Goal: Information Seeking & Learning: Learn about a topic

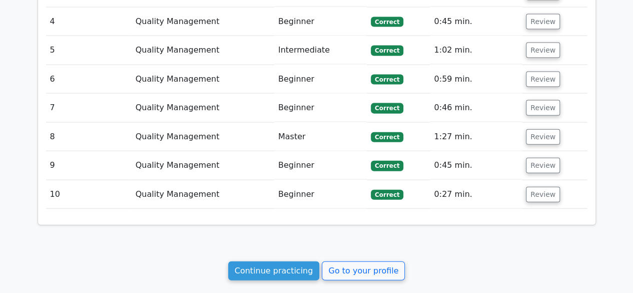
scroll to position [1098, 0]
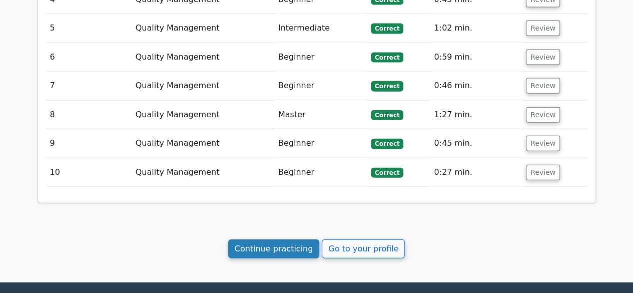
click at [270, 239] on link "Continue practicing" at bounding box center [274, 248] width 92 height 19
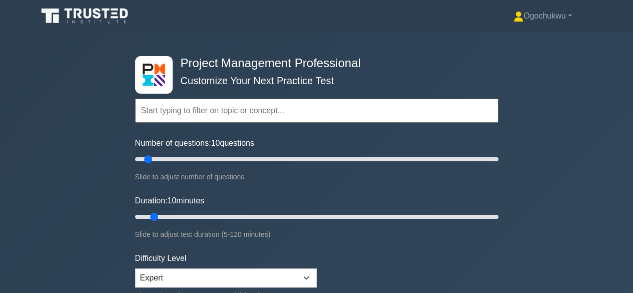
click at [173, 110] on input "text" at bounding box center [316, 111] width 363 height 24
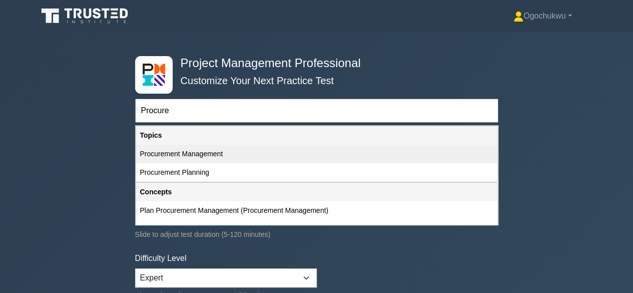
click at [194, 152] on div "Procurement Management" at bounding box center [316, 154] width 361 height 19
type input "Procurement Management"
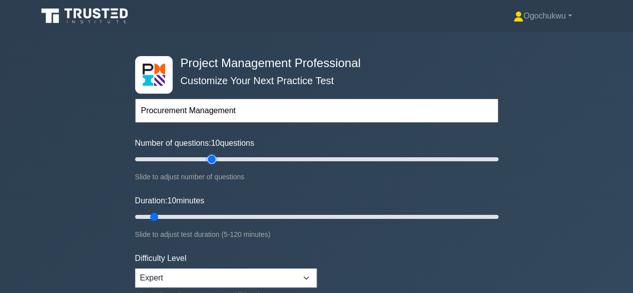
type input "45"
click at [208, 156] on input "Number of questions: 10 questions" at bounding box center [316, 159] width 363 height 12
type input "20"
click at [167, 157] on input "Number of questions: 20 questions" at bounding box center [316, 159] width 363 height 12
click at [170, 215] on input "Duration: 15 minutes" at bounding box center [316, 217] width 363 height 12
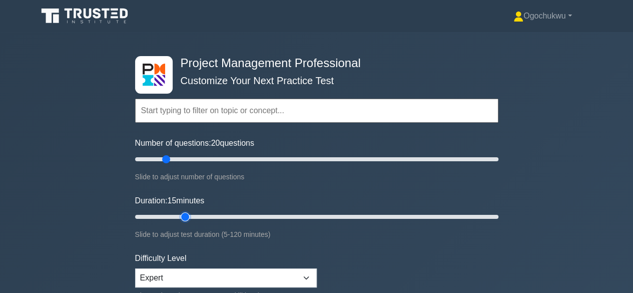
type input "20"
click at [185, 214] on input "Duration: 15 minutes" at bounding box center [316, 217] width 363 height 12
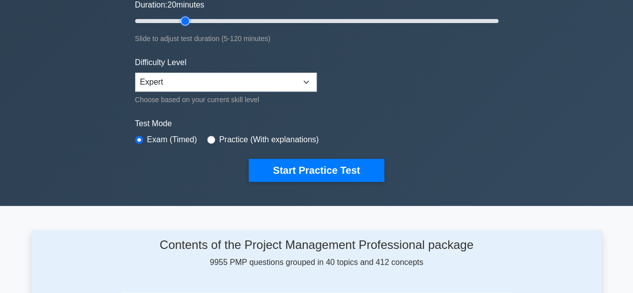
scroll to position [242, 0]
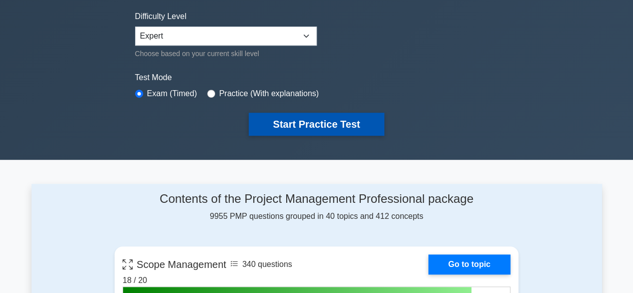
click at [311, 124] on button "Start Practice Test" at bounding box center [316, 124] width 135 height 23
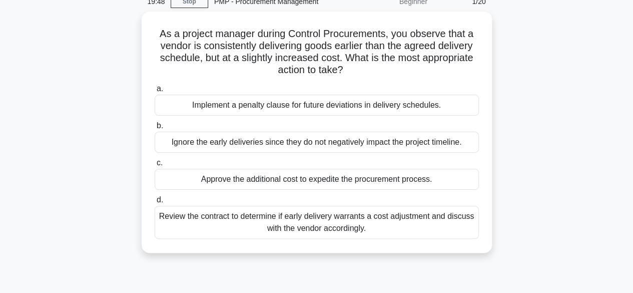
scroll to position [48, 0]
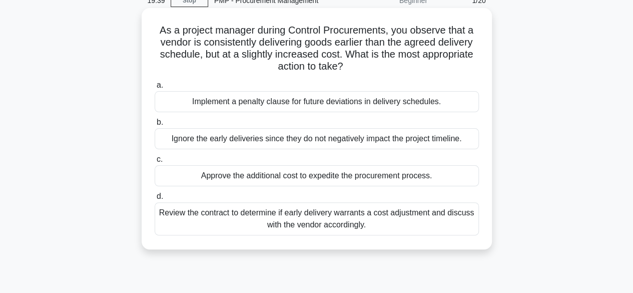
click at [328, 228] on div "Review the contract to determine if early delivery warrants a cost adjustment a…" at bounding box center [317, 218] width 324 height 33
click at [155, 200] on input "d. Review the contract to determine if early delivery warrants a cost adjustmen…" at bounding box center [155, 196] width 0 height 7
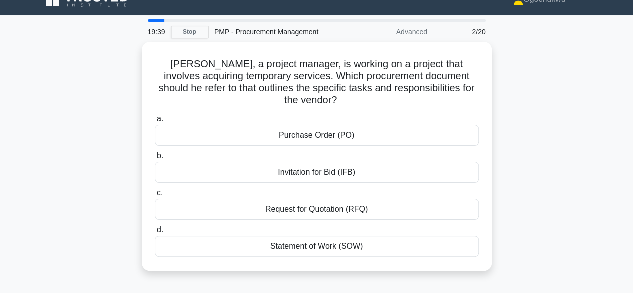
scroll to position [0, 0]
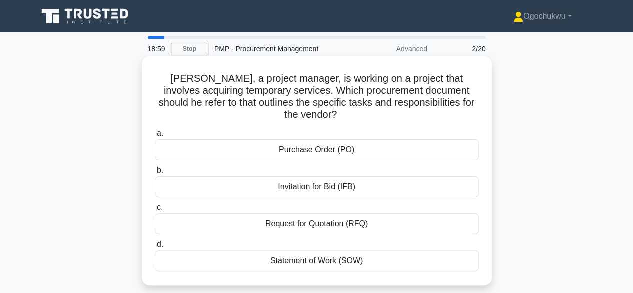
click at [303, 176] on div "Invitation for Bid (IFB)" at bounding box center [317, 186] width 324 height 21
click at [155, 173] on input "b. Invitation for Bid (IFB)" at bounding box center [155, 170] width 0 height 7
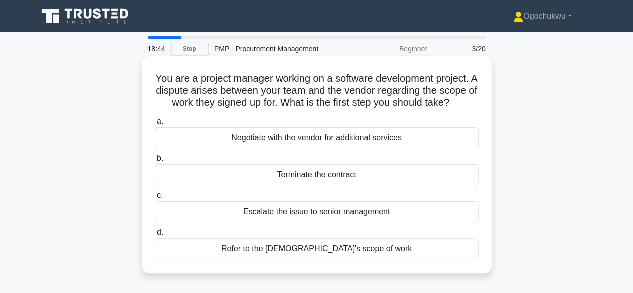
click at [320, 259] on div "Refer to the contract's scope of work" at bounding box center [317, 248] width 324 height 21
click at [155, 236] on input "d. Refer to the contract's scope of work" at bounding box center [155, 232] width 0 height 7
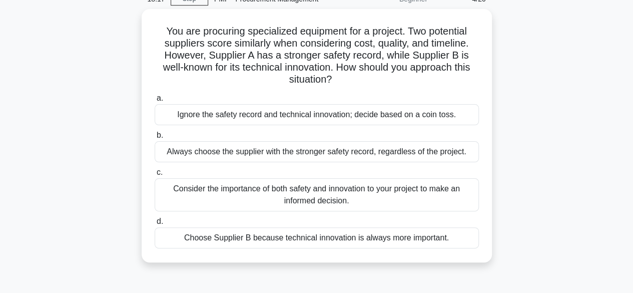
scroll to position [50, 0]
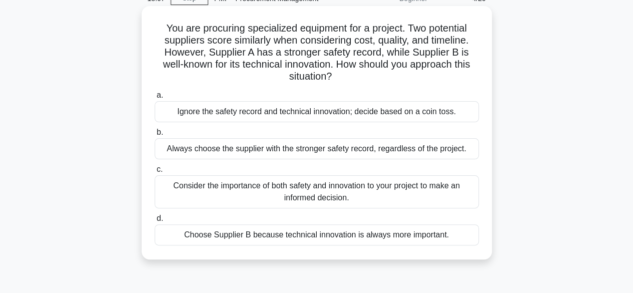
click at [324, 193] on div "Consider the importance of both safety and innovation to your project to make a…" at bounding box center [317, 191] width 324 height 33
click at [155, 173] on input "c. Consider the importance of both safety and innovation to your project to mak…" at bounding box center [155, 169] width 0 height 7
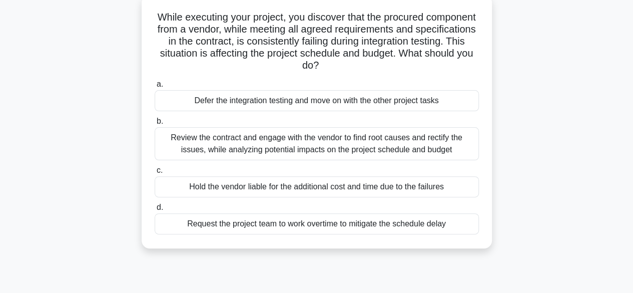
scroll to position [65, 0]
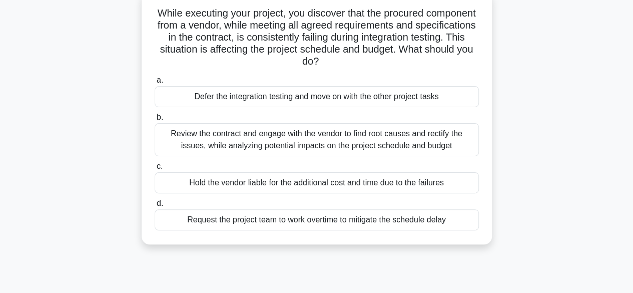
click at [331, 140] on div "Review the contract and engage with the vendor to find root causes and rectify …" at bounding box center [317, 139] width 324 height 33
click at [155, 121] on input "b. Review the contract and engage with the vendor to find root causes and recti…" at bounding box center [155, 117] width 0 height 7
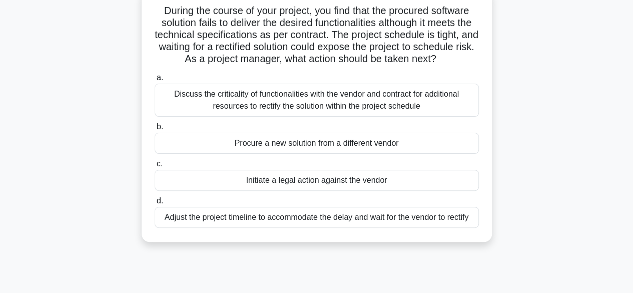
scroll to position [69, 0]
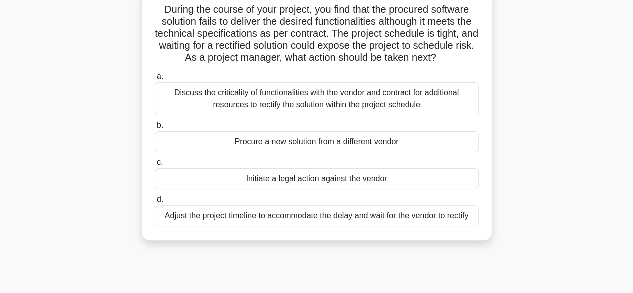
click at [301, 112] on div "Discuss the criticality of functionalities with the vendor and contract for add…" at bounding box center [317, 98] width 324 height 33
click at [155, 80] on input "a. Discuss the criticality of functionalities with the vendor and contract for …" at bounding box center [155, 76] width 0 height 7
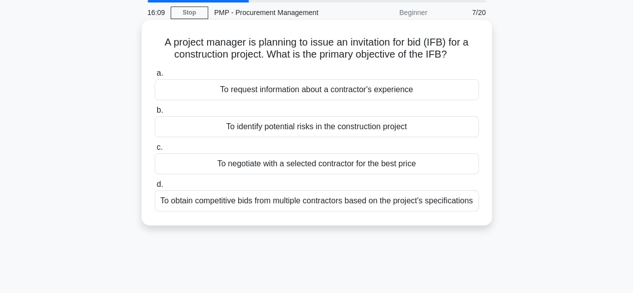
scroll to position [0, 0]
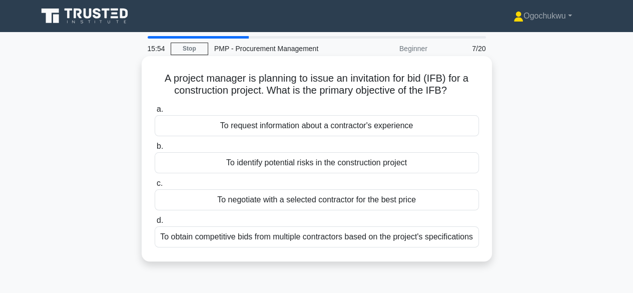
click at [341, 245] on div "To obtain competitive bids from multiple contractors based on the project's spe…" at bounding box center [317, 236] width 324 height 21
click at [155, 224] on input "d. To obtain competitive bids from multiple contractors based on the project's …" at bounding box center [155, 220] width 0 height 7
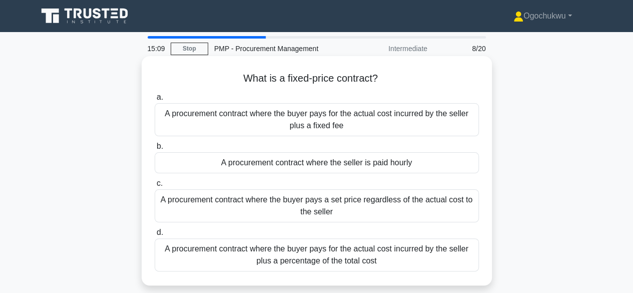
click at [420, 122] on div "A procurement contract where the buyer pays for the actual cost incurred by the…" at bounding box center [317, 119] width 324 height 33
click at [155, 101] on input "a. A procurement contract where the buyer pays for the actual cost incurred by …" at bounding box center [155, 97] width 0 height 7
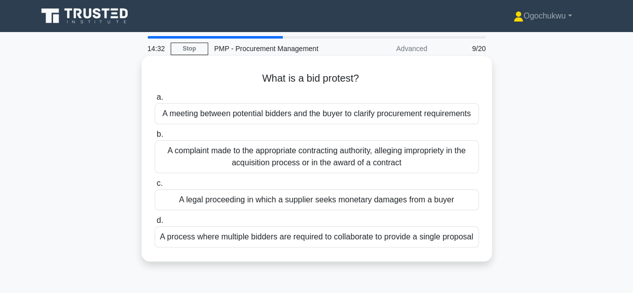
click at [353, 163] on div "A complaint made to the appropriate contracting authority, alleging impropriety…" at bounding box center [317, 156] width 324 height 33
click at [155, 138] on input "b. A complaint made to the appropriate contracting authority, alleging impropri…" at bounding box center [155, 134] width 0 height 7
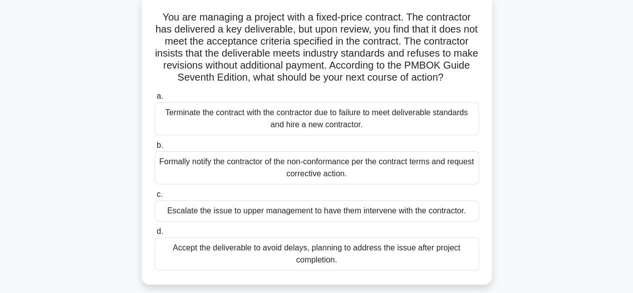
scroll to position [63, 0]
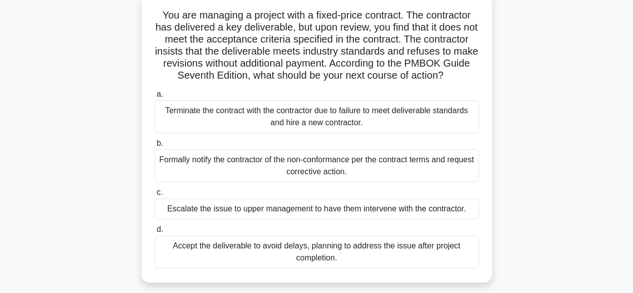
click at [336, 182] on div "Formally notify the contractor of the non-conformance per the contract terms an…" at bounding box center [317, 165] width 324 height 33
click at [155, 147] on input "b. Formally notify the contractor of the non-conformance per the contract terms…" at bounding box center [155, 143] width 0 height 7
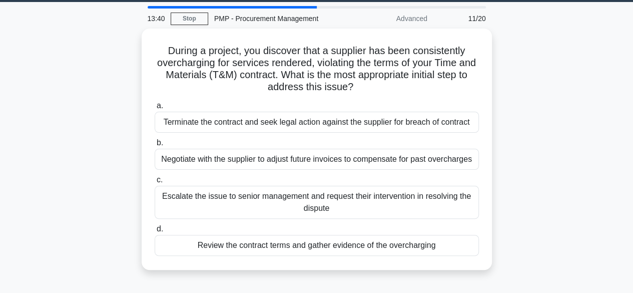
scroll to position [0, 0]
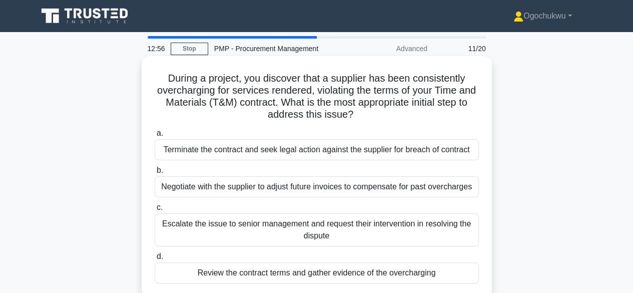
click at [361, 271] on div "Review the contract terms and gather evidence of the overcharging" at bounding box center [317, 272] width 324 height 21
click at [155, 260] on input "d. Review the contract terms and gather evidence of the overcharging" at bounding box center [155, 256] width 0 height 7
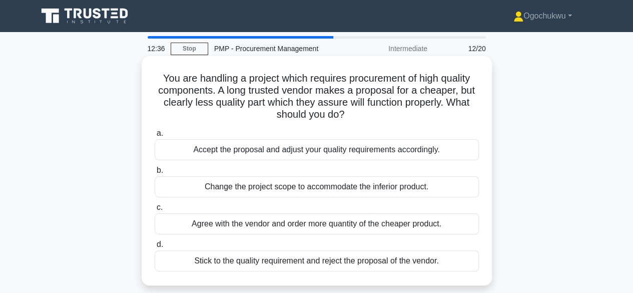
click at [336, 261] on div "Stick to the quality requirement and reject the proposal of the vendor." at bounding box center [317, 260] width 324 height 21
click at [155, 248] on input "d. Stick to the quality requirement and reject the proposal of the vendor." at bounding box center [155, 244] width 0 height 7
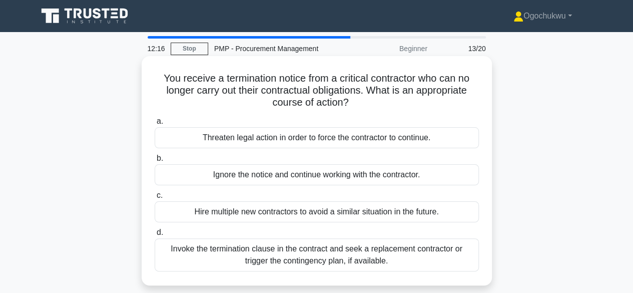
click at [315, 256] on div "Invoke the termination clause in the contract and seek a replacement contractor…" at bounding box center [317, 254] width 324 height 33
click at [155, 236] on input "d. Invoke the termination clause in the contract and seek a replacement contrac…" at bounding box center [155, 232] width 0 height 7
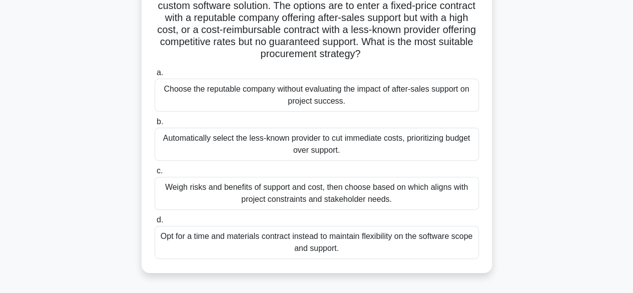
scroll to position [90, 0]
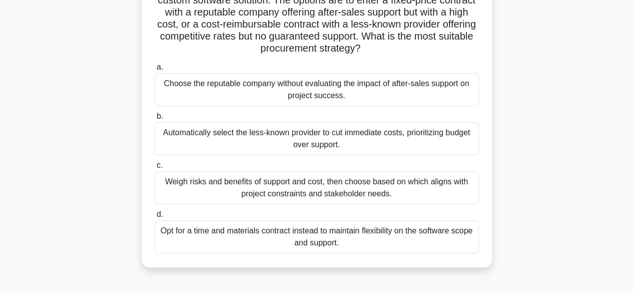
click at [336, 187] on div "Weigh risks and benefits of support and cost, then choose based on which aligns…" at bounding box center [317, 187] width 324 height 33
click at [155, 169] on input "c. Weigh risks and benefits of support and cost, then choose based on which ali…" at bounding box center [155, 165] width 0 height 7
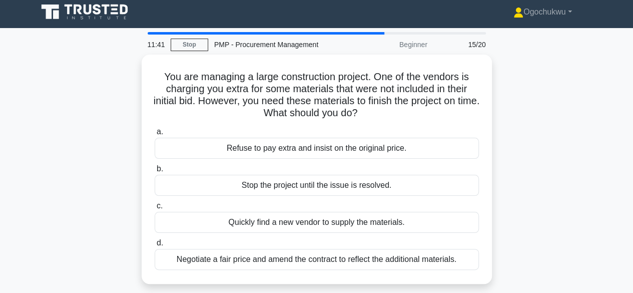
scroll to position [0, 0]
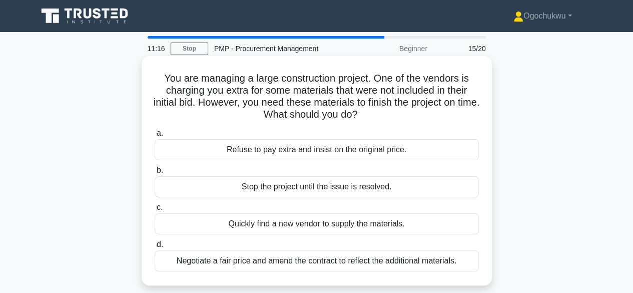
click at [280, 260] on div "Negotiate a fair price and amend the contract to reflect the additional materia…" at bounding box center [317, 260] width 324 height 21
click at [155, 248] on input "d. Negotiate a fair price and amend the contract to reflect the additional mate…" at bounding box center [155, 244] width 0 height 7
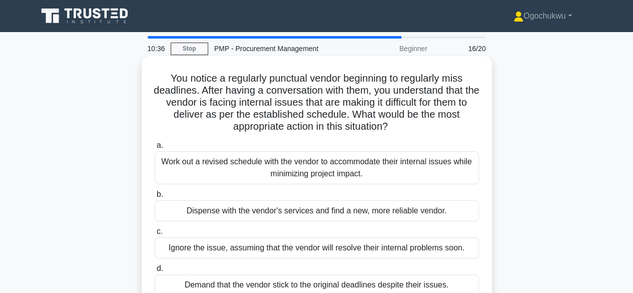
click at [289, 166] on div "Work out a revised schedule with the vendor to accommodate their internal issue…" at bounding box center [317, 167] width 324 height 33
click at [155, 149] on input "a. Work out a revised schedule with the vendor to accommodate their internal is…" at bounding box center [155, 145] width 0 height 7
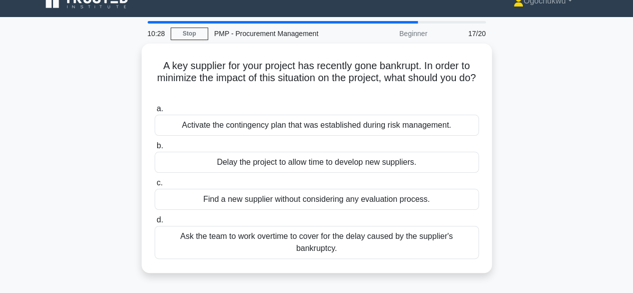
scroll to position [19, 0]
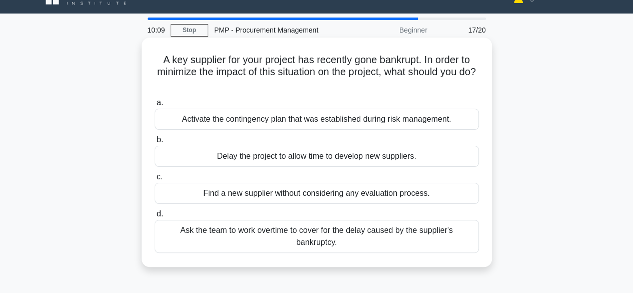
click at [324, 130] on div "a. Activate the contingency plan that was established during risk management. b…" at bounding box center [317, 175] width 336 height 160
click at [319, 123] on div "Activate the contingency plan that was established during risk management." at bounding box center [317, 119] width 324 height 21
click at [155, 106] on input "a. Activate the contingency plan that was established during risk management." at bounding box center [155, 103] width 0 height 7
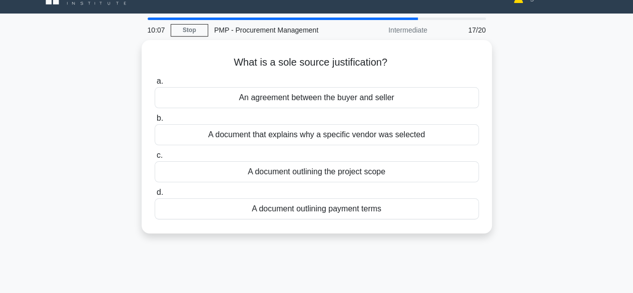
scroll to position [0, 0]
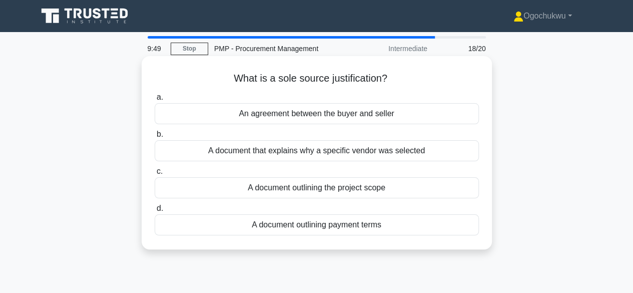
click at [259, 151] on div "A document that explains why a specific vendor was selected" at bounding box center [317, 150] width 324 height 21
click at [155, 138] on input "b. A document that explains why a specific vendor was selected" at bounding box center [155, 134] width 0 height 7
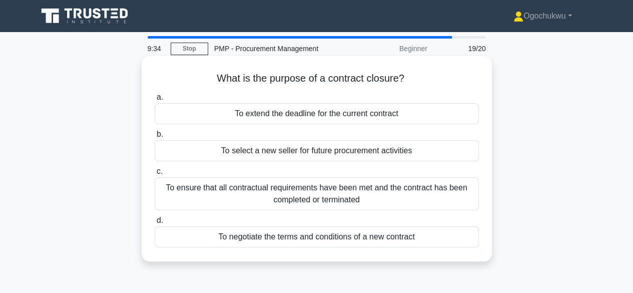
click at [332, 190] on div "To ensure that all contractual requirements have been met and the contract has …" at bounding box center [317, 193] width 324 height 33
click at [155, 175] on input "c. To ensure that all contractual requirements have been met and the contract h…" at bounding box center [155, 171] width 0 height 7
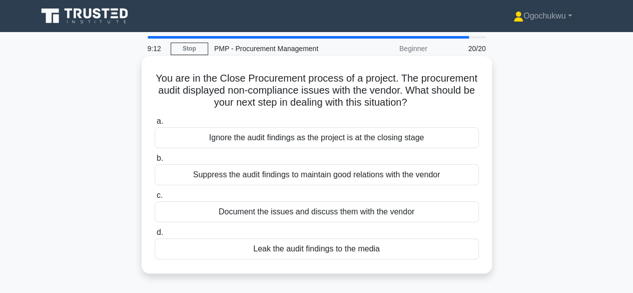
click at [310, 212] on div "Document the issues and discuss them with the vendor" at bounding box center [317, 211] width 324 height 21
click at [155, 199] on input "c. Document the issues and discuss them with the vendor" at bounding box center [155, 195] width 0 height 7
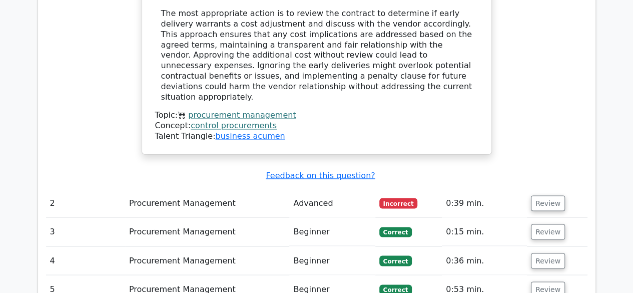
scroll to position [827, 0]
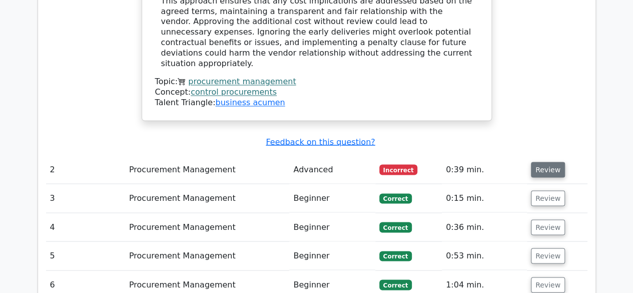
click at [542, 162] on button "Review" at bounding box center [548, 170] width 34 height 16
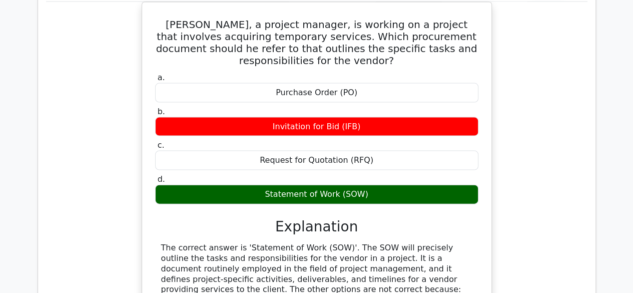
scroll to position [1055, 0]
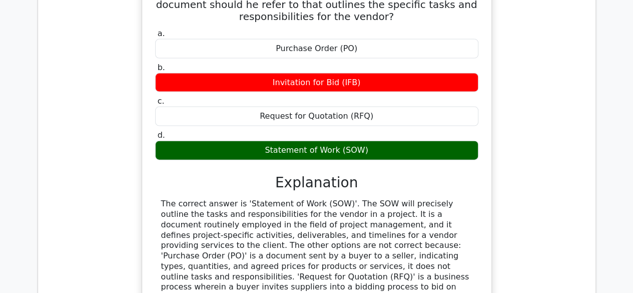
drag, startPoint x: 633, startPoint y: 157, endPoint x: 638, endPoint y: 177, distance: 20.8
click at [633, 177] on html "Ogochukwu Profile Settings Profile" at bounding box center [316, 48] width 633 height 2207
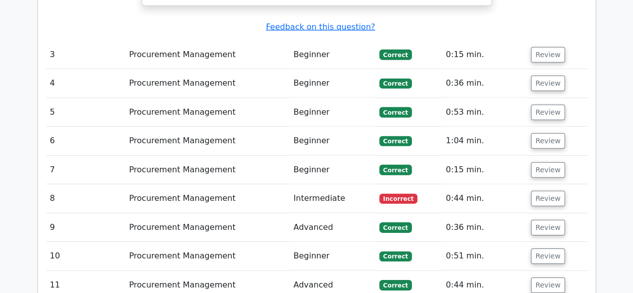
scroll to position [1451, 0]
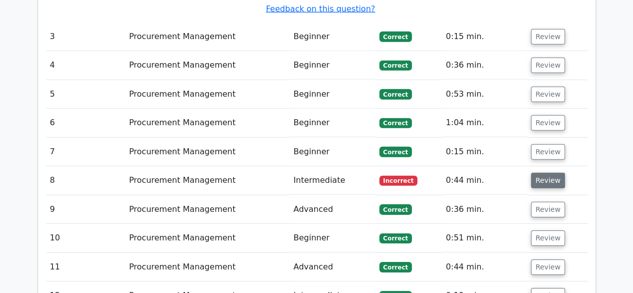
click at [544, 173] on button "Review" at bounding box center [548, 181] width 34 height 16
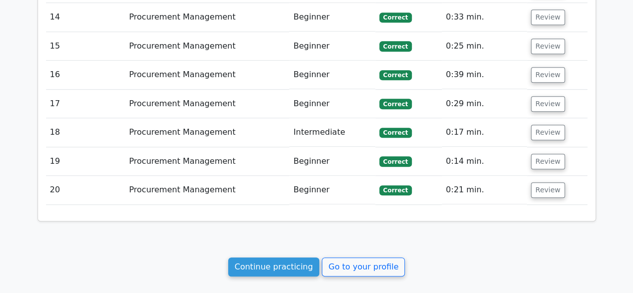
scroll to position [2225, 0]
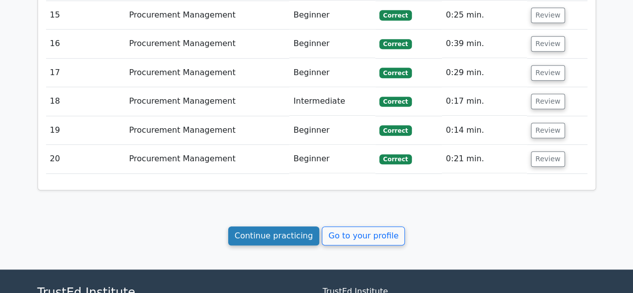
click at [278, 226] on link "Continue practicing" at bounding box center [274, 235] width 92 height 19
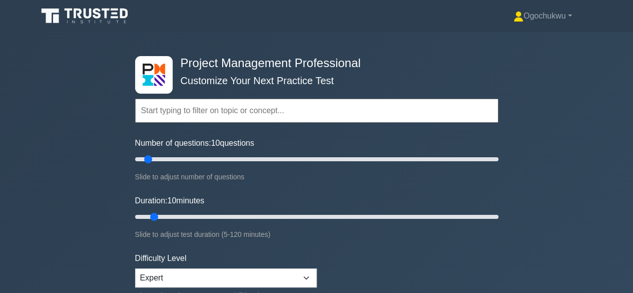
click at [221, 108] on input "text" at bounding box center [316, 111] width 363 height 24
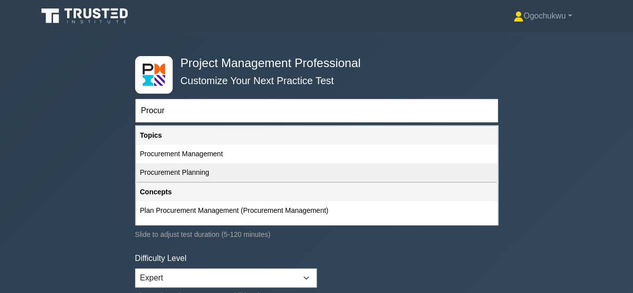
click at [197, 174] on div "Procurement Planning" at bounding box center [316, 172] width 361 height 19
type input "Procurement Planning"
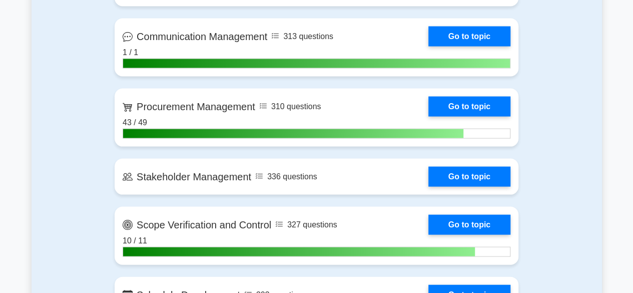
scroll to position [956, 0]
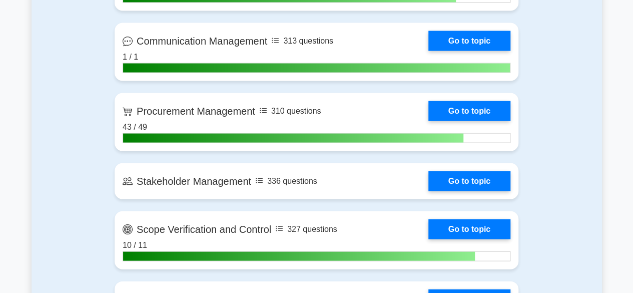
drag, startPoint x: 631, startPoint y: 95, endPoint x: 628, endPoint y: 85, distance: 10.8
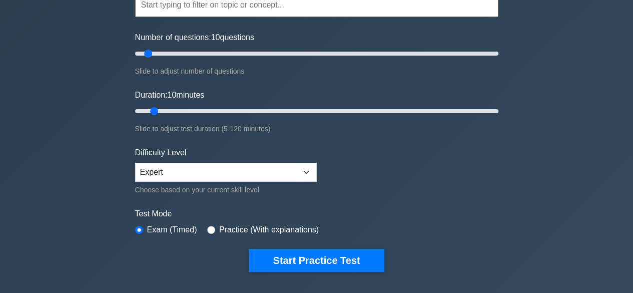
scroll to position [0, 0]
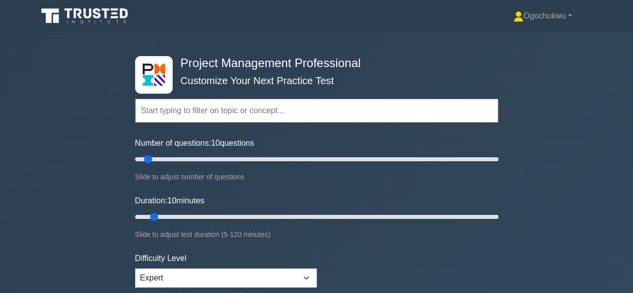
click at [191, 107] on input "text" at bounding box center [316, 111] width 363 height 24
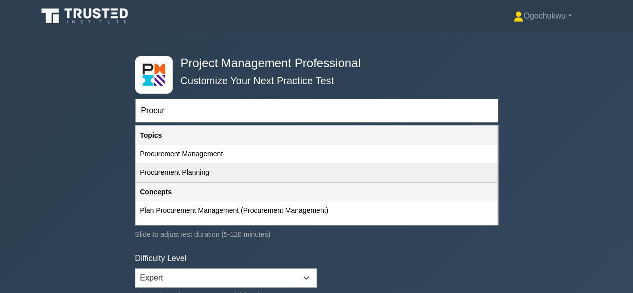
click at [207, 170] on div "Procurement Planning" at bounding box center [316, 172] width 361 height 19
type input "Procurement Planning"
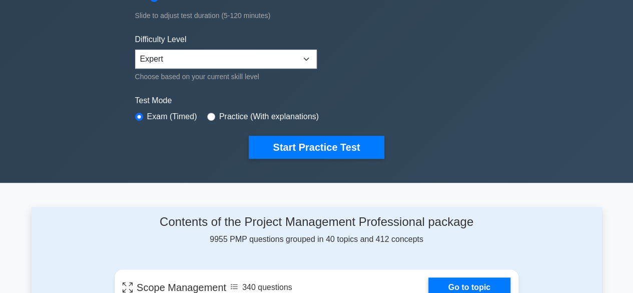
scroll to position [223, 0]
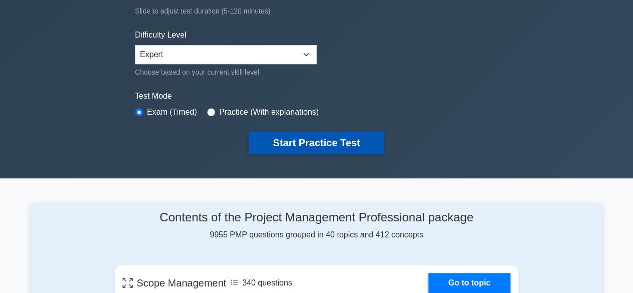
click at [287, 139] on button "Start Practice Test" at bounding box center [316, 142] width 135 height 23
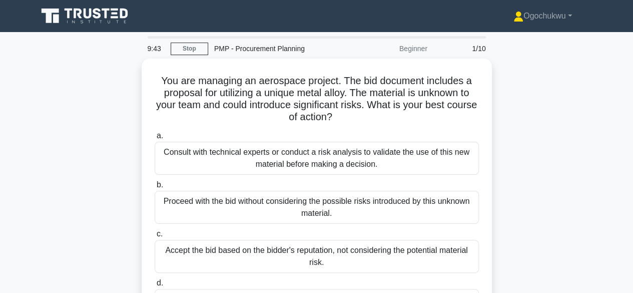
click at [628, 35] on body "Ogochukwu Profile Settings Profile" at bounding box center [316, 270] width 633 height 541
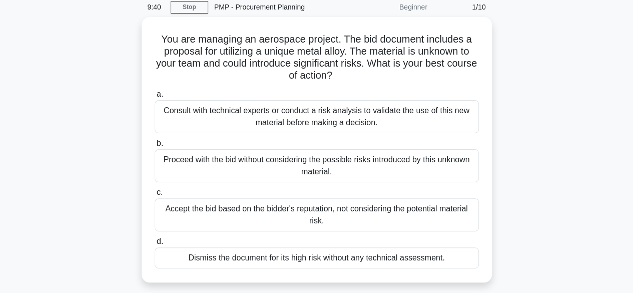
scroll to position [36, 0]
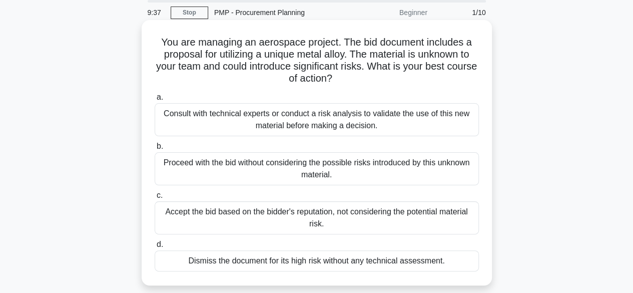
click at [362, 112] on div "Consult with technical experts or conduct a risk analysis to validate the use o…" at bounding box center [317, 119] width 324 height 33
click at [155, 101] on input "a. Consult with technical experts or conduct a risk analysis to validate the us…" at bounding box center [155, 97] width 0 height 7
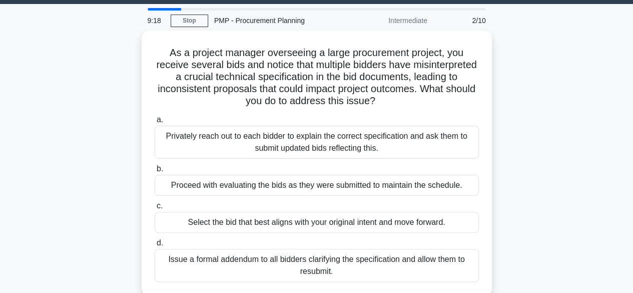
scroll to position [31, 0]
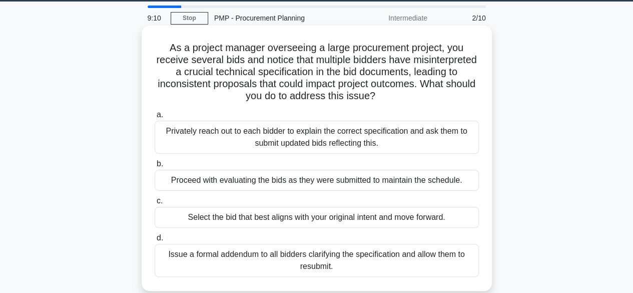
click at [343, 263] on div "Issue a formal addendum to all bidders clarifying the specification and allow t…" at bounding box center [317, 260] width 324 height 33
click at [155, 241] on input "d. Issue a formal addendum to all bidders clarifying the specification and allo…" at bounding box center [155, 238] width 0 height 7
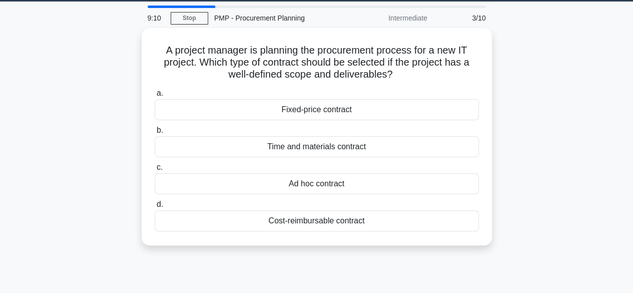
scroll to position [0, 0]
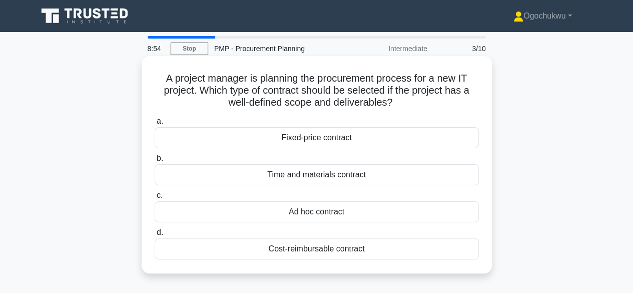
click at [314, 135] on div "Fixed-price contract" at bounding box center [317, 137] width 324 height 21
click at [155, 125] on input "a. Fixed-price contract" at bounding box center [155, 121] width 0 height 7
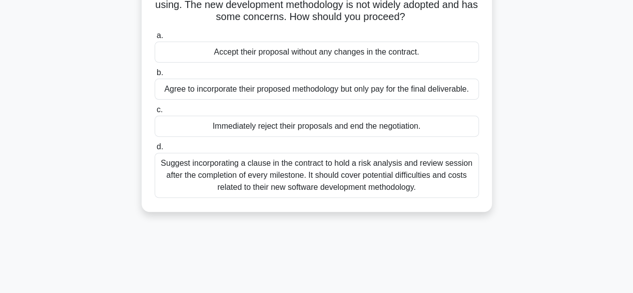
scroll to position [115, 0]
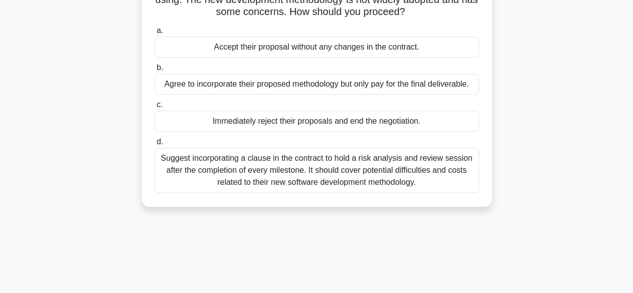
click at [412, 173] on div "Suggest incorporating a clause in the contract to hold a risk analysis and revi…" at bounding box center [317, 170] width 324 height 45
click at [155, 145] on input "d. Suggest incorporating a clause in the contract to hold a risk analysis and r…" at bounding box center [155, 142] width 0 height 7
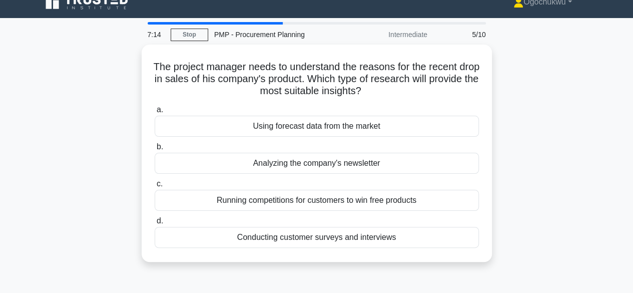
scroll to position [0, 0]
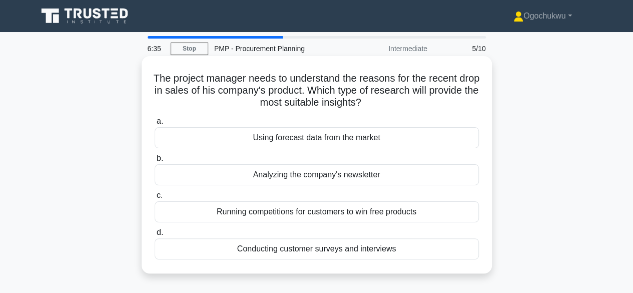
click at [283, 247] on div "Conducting customer surveys and interviews" at bounding box center [317, 248] width 324 height 21
click at [155, 236] on input "d. Conducting customer surveys and interviews" at bounding box center [155, 232] width 0 height 7
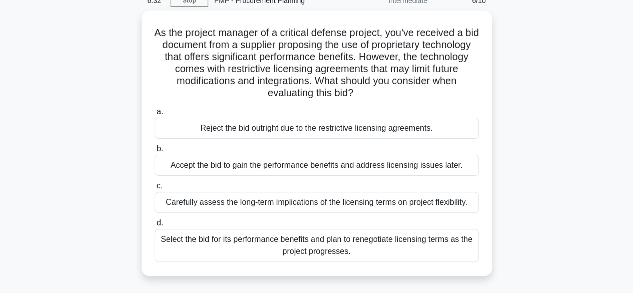
scroll to position [51, 0]
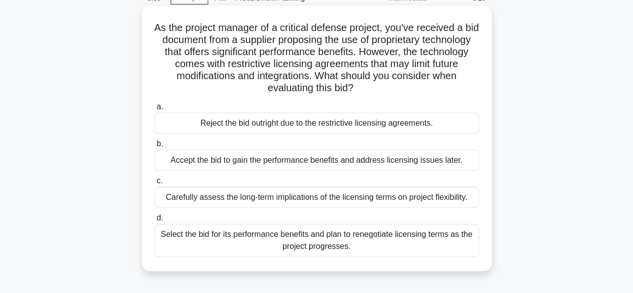
click at [301, 199] on div "Carefully assess the long-term implications of the licensing terms on project f…" at bounding box center [317, 197] width 324 height 21
click at [155, 184] on input "c. Carefully assess the long-term implications of the licensing terms on projec…" at bounding box center [155, 181] width 0 height 7
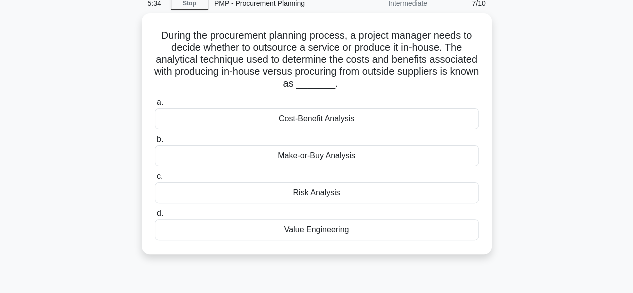
scroll to position [47, 0]
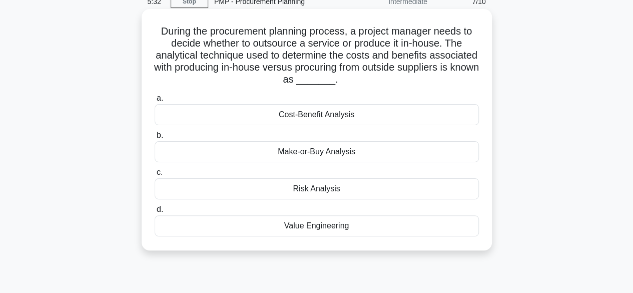
click at [324, 150] on div "Make-or-Buy Analysis" at bounding box center [317, 151] width 324 height 21
click at [155, 139] on input "b. Make-or-Buy Analysis" at bounding box center [155, 135] width 0 height 7
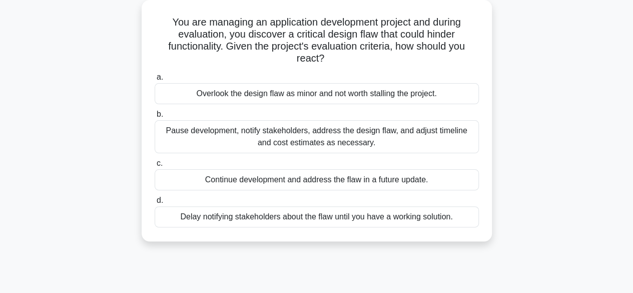
scroll to position [59, 0]
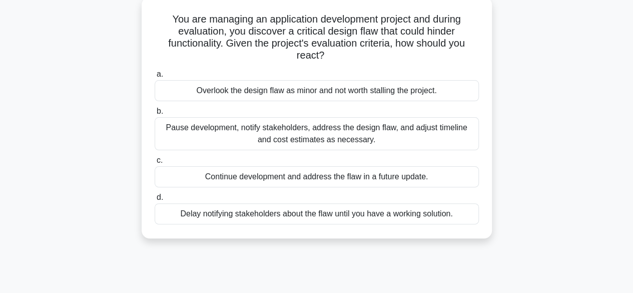
click at [299, 136] on div "Pause development, notify stakeholders, address the design flaw, and adjust tim…" at bounding box center [317, 133] width 324 height 33
click at [155, 115] on input "b. Pause development, notify stakeholders, address the design flaw, and adjust …" at bounding box center [155, 111] width 0 height 7
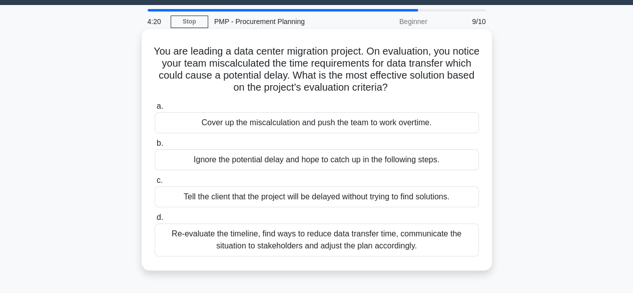
scroll to position [0, 0]
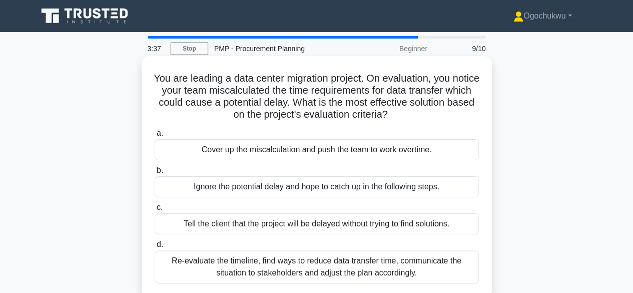
click at [379, 270] on div "Re-evaluate the timeline, find ways to reduce data transfer time, communicate t…" at bounding box center [317, 266] width 324 height 33
click at [155, 248] on input "d. Re-evaluate the timeline, find ways to reduce data transfer time, communicat…" at bounding box center [155, 244] width 0 height 7
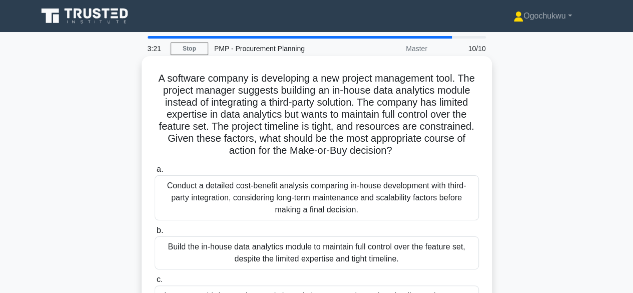
click at [207, 103] on h5 "A software company is developing a new project management tool. The project man…" at bounding box center [317, 114] width 326 height 85
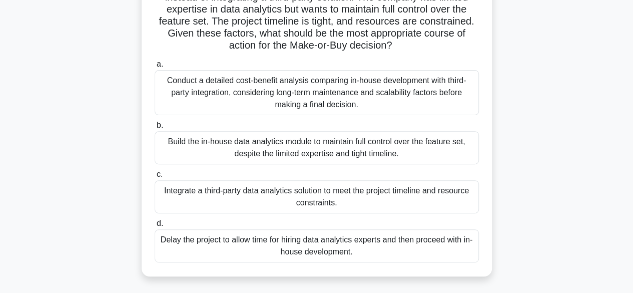
scroll to position [109, 0]
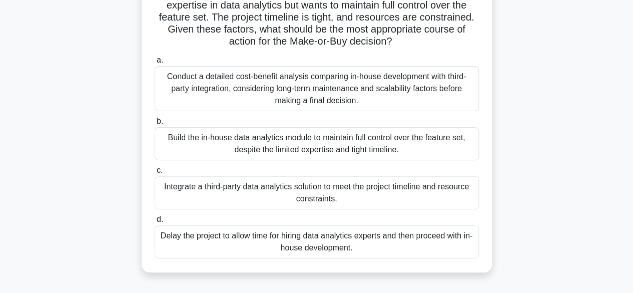
click at [286, 76] on div "Conduct a detailed cost-benefit analysis comparing in-house development with th…" at bounding box center [317, 88] width 324 height 45
click at [155, 64] on input "a. Conduct a detailed cost-benefit analysis comparing in-house development with…" at bounding box center [155, 60] width 0 height 7
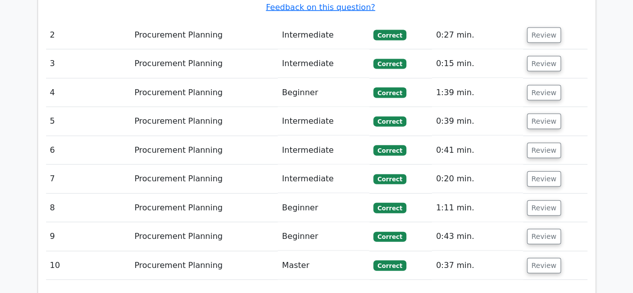
scroll to position [1122, 0]
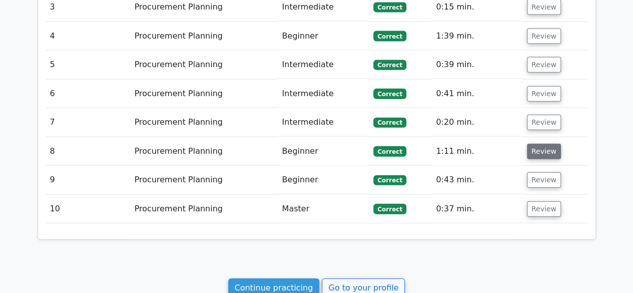
click at [539, 144] on button "Review" at bounding box center [544, 152] width 34 height 16
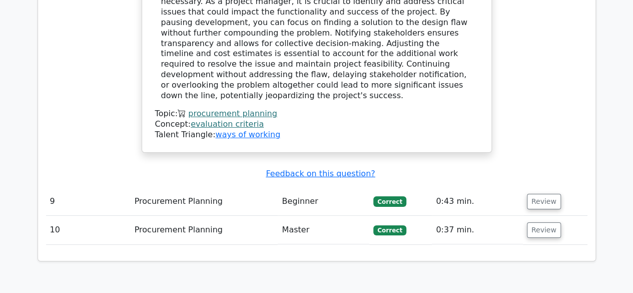
scroll to position [1616, 0]
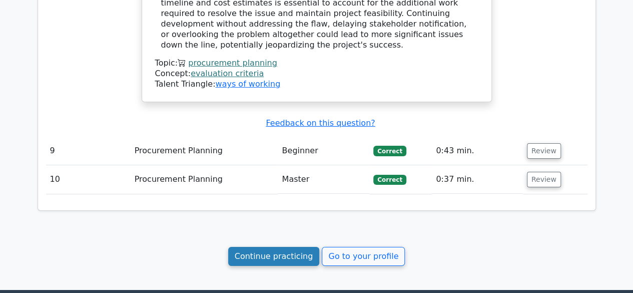
click at [285, 247] on link "Continue practicing" at bounding box center [274, 256] width 92 height 19
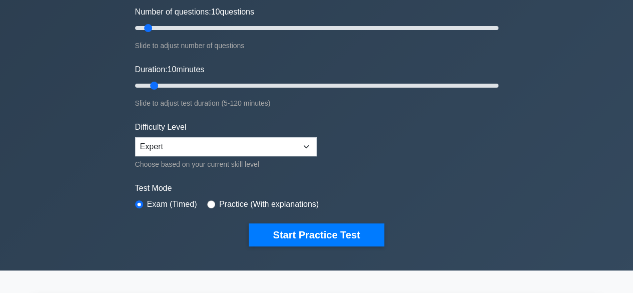
scroll to position [11, 0]
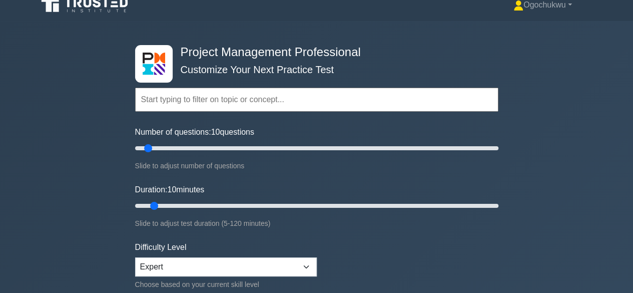
click at [149, 114] on form "Topics Scope Management Time Management Cost Management Quality Management Risk…" at bounding box center [316, 211] width 363 height 309
click at [160, 102] on input "text" at bounding box center [316, 100] width 363 height 24
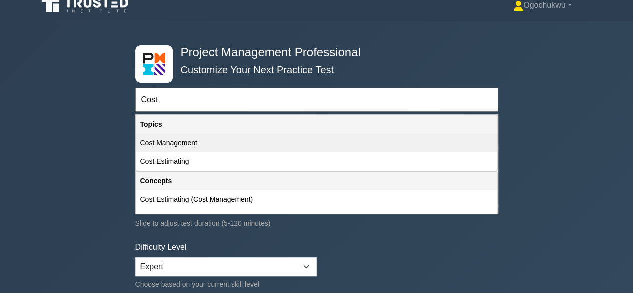
click at [145, 146] on div "Cost Management" at bounding box center [316, 143] width 361 height 19
type input "Cost Management"
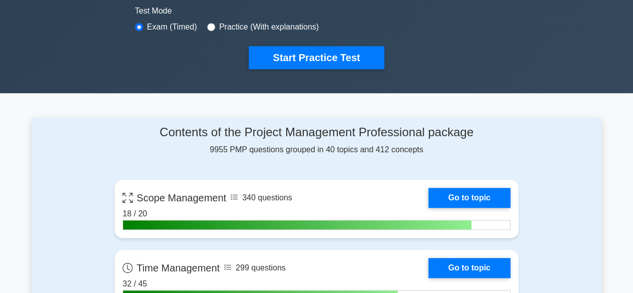
scroll to position [299, 0]
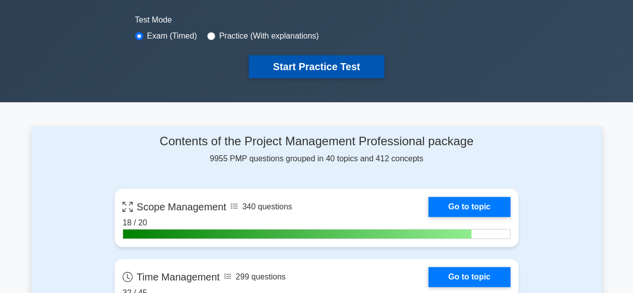
click at [309, 57] on button "Start Practice Test" at bounding box center [316, 66] width 135 height 23
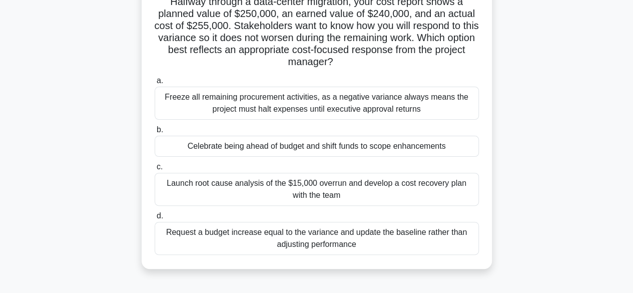
scroll to position [80, 0]
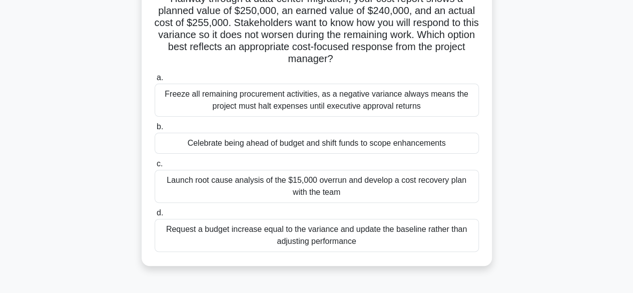
click at [333, 189] on div "Launch root cause analysis of the $15,000 overrun and develop a cost recovery p…" at bounding box center [317, 186] width 324 height 33
click at [155, 167] on input "c. Launch root cause analysis of the $15,000 overrun and develop a cost recover…" at bounding box center [155, 164] width 0 height 7
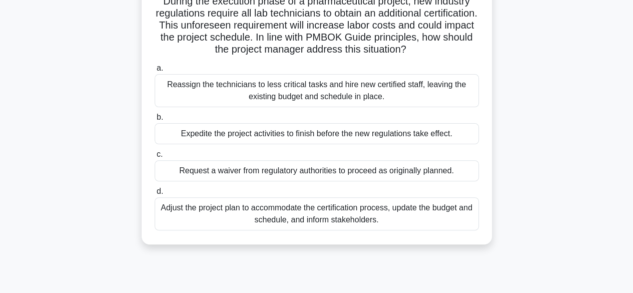
scroll to position [77, 0]
click at [242, 212] on div "Adjust the project plan to accommodate the certification process, update the bu…" at bounding box center [317, 213] width 324 height 33
click at [155, 195] on input "d. Adjust the project plan to accommodate the certification process, update the…" at bounding box center [155, 191] width 0 height 7
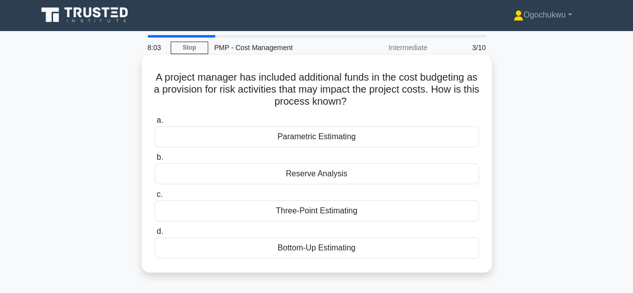
scroll to position [0, 0]
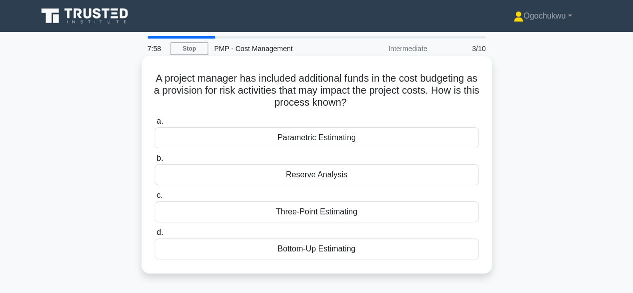
click at [419, 94] on h5 "A project manager has included additional funds in the cost budgeting as a prov…" at bounding box center [317, 90] width 326 height 37
click at [309, 179] on div "Reserve Analysis" at bounding box center [317, 174] width 324 height 21
click at [155, 162] on input "b. Reserve Analysis" at bounding box center [155, 158] width 0 height 7
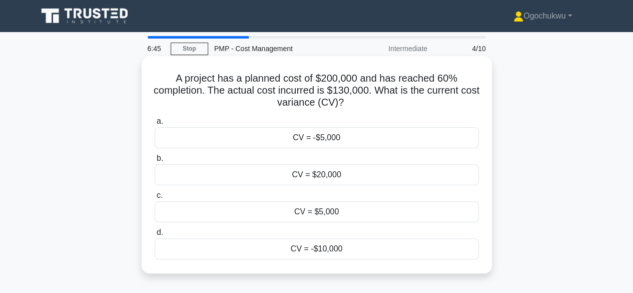
click at [326, 247] on div "CV = -$10,000" at bounding box center [317, 248] width 324 height 21
click at [155, 236] on input "d. CV = -$10,000" at bounding box center [155, 232] width 0 height 7
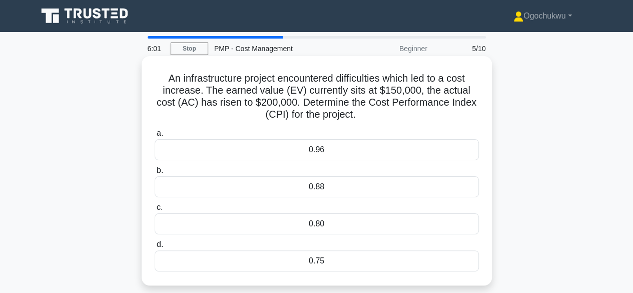
click at [324, 263] on div "0.75" at bounding box center [317, 260] width 324 height 21
click at [155, 248] on input "d. 0.75" at bounding box center [155, 244] width 0 height 7
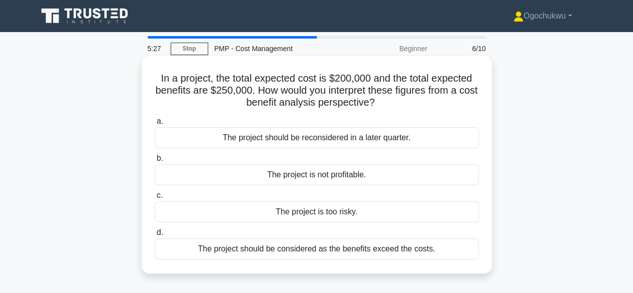
click at [307, 253] on div "The project should be considered as the benefits exceed the costs." at bounding box center [317, 248] width 324 height 21
click at [155, 236] on input "d. The project should be considered as the benefits exceed the costs." at bounding box center [155, 232] width 0 height 7
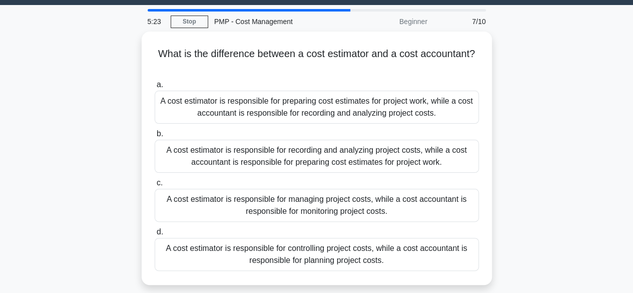
scroll to position [26, 0]
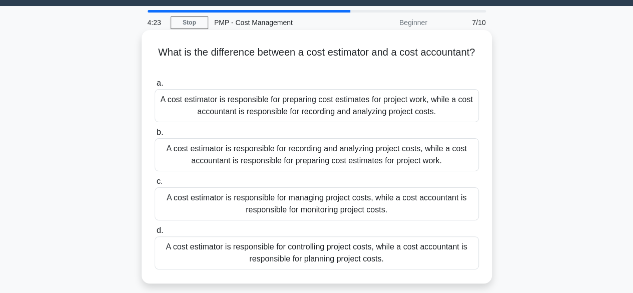
click at [330, 124] on div "a. A cost estimator is responsible for preparing cost estimates for project wor…" at bounding box center [317, 173] width 336 height 196
click at [318, 110] on div "A cost estimator is responsible for preparing cost estimates for project work, …" at bounding box center [317, 105] width 324 height 33
click at [155, 87] on input "a. A cost estimator is responsible for preparing cost estimates for project wor…" at bounding box center [155, 83] width 0 height 7
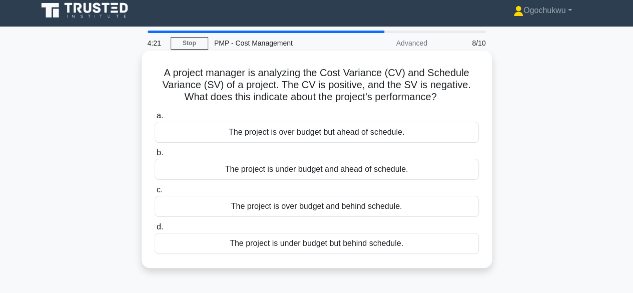
scroll to position [0, 0]
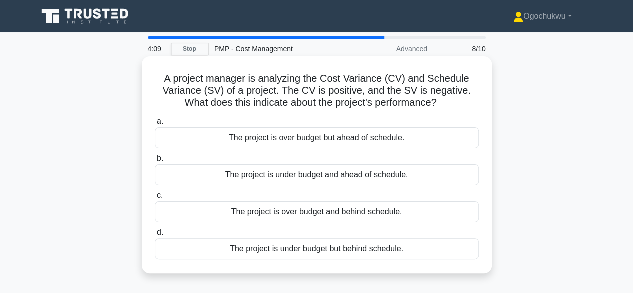
click at [328, 214] on div "The project is over budget and behind schedule." at bounding box center [317, 211] width 324 height 21
click at [155, 199] on input "c. The project is over budget and behind schedule." at bounding box center [155, 195] width 0 height 7
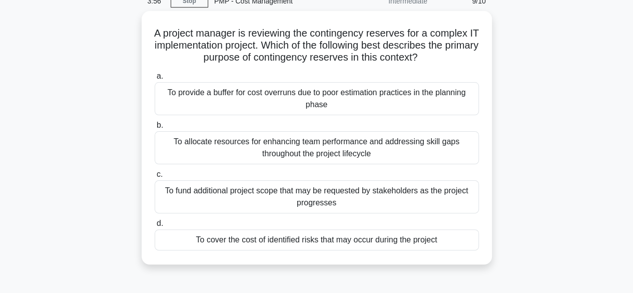
scroll to position [49, 0]
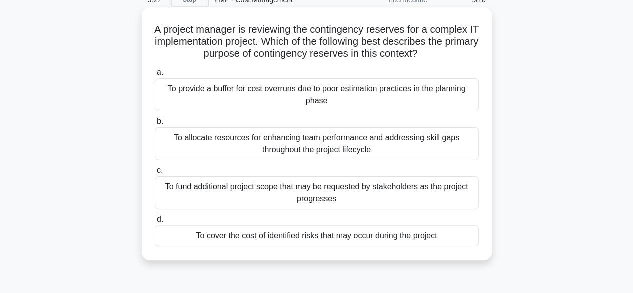
click at [369, 233] on div "To cover the cost of identified risks that may occur during the project" at bounding box center [317, 235] width 324 height 21
click at [155, 223] on input "d. To cover the cost of identified risks that may occur during the project" at bounding box center [155, 219] width 0 height 7
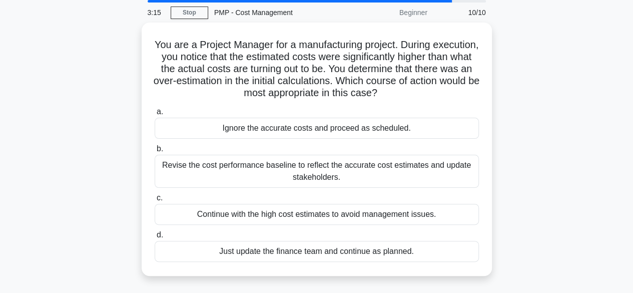
scroll to position [37, 0]
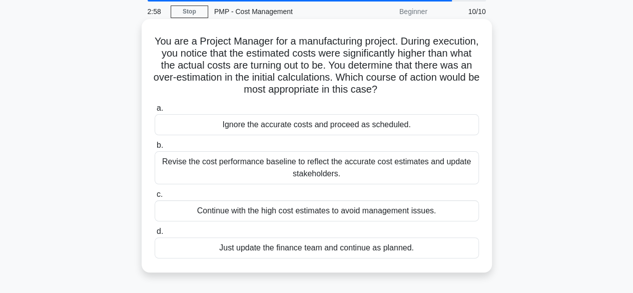
click at [344, 165] on div "Revise the cost performance baseline to reflect the accurate cost estimates and…" at bounding box center [317, 167] width 324 height 33
click at [155, 149] on input "b. Revise the cost performance baseline to reflect the accurate cost estimates …" at bounding box center [155, 145] width 0 height 7
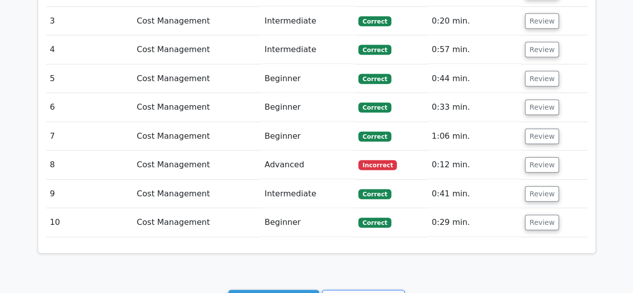
scroll to position [1142, 0]
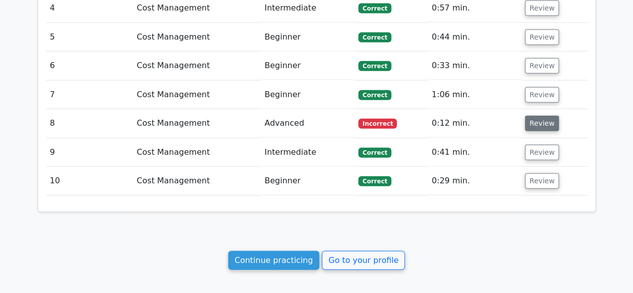
click at [541, 116] on button "Review" at bounding box center [542, 124] width 34 height 16
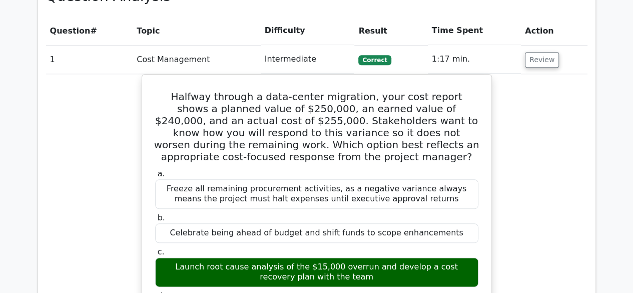
scroll to position [455, 0]
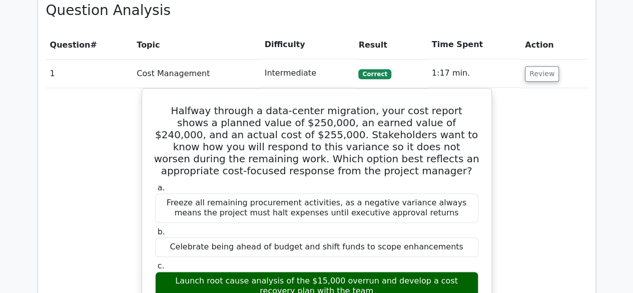
drag, startPoint x: 625, startPoint y: 83, endPoint x: 610, endPoint y: 21, distance: 63.4
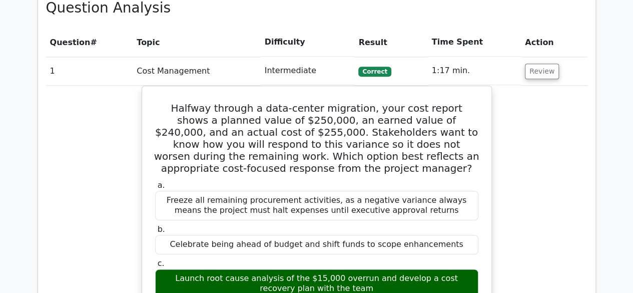
click at [235, 13] on h3 "Question Analysis" at bounding box center [317, 7] width 542 height 17
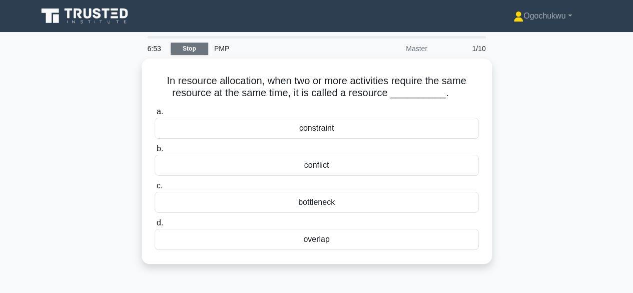
click at [178, 46] on link "Stop" at bounding box center [190, 49] width 38 height 13
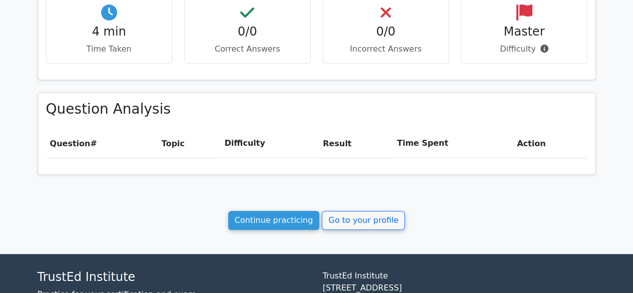
scroll to position [407, 0]
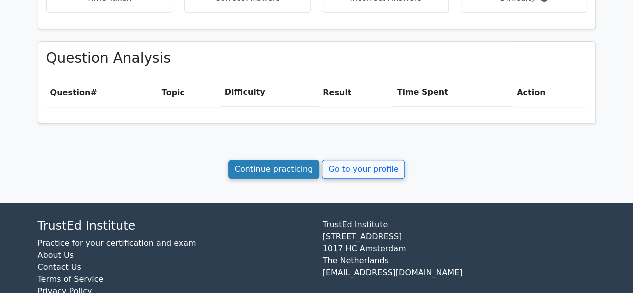
click at [270, 163] on link "Continue practicing" at bounding box center [274, 169] width 92 height 19
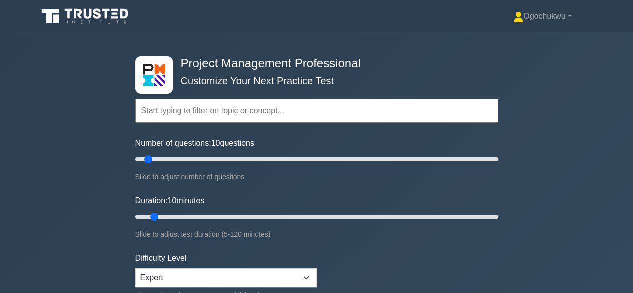
click at [206, 112] on input "text" at bounding box center [316, 111] width 363 height 24
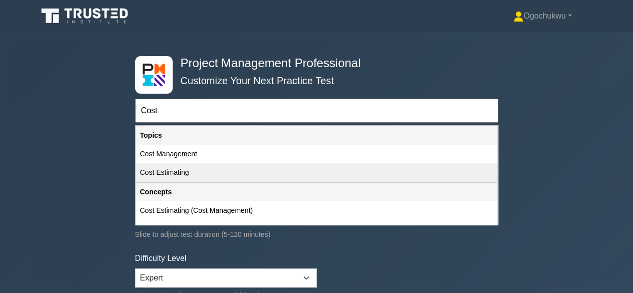
click at [188, 169] on div "Cost Estimating" at bounding box center [316, 172] width 361 height 19
type input "Cost Estimating"
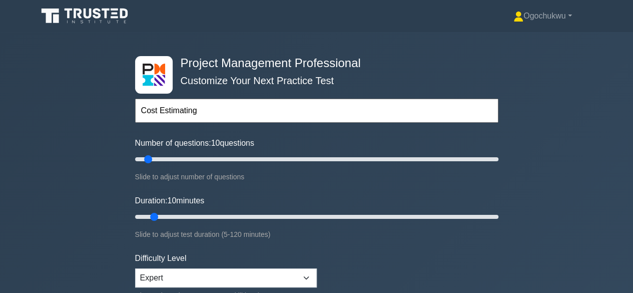
click at [632, 24] on nav "Ogochukwu Profile Settings" at bounding box center [316, 16] width 633 height 32
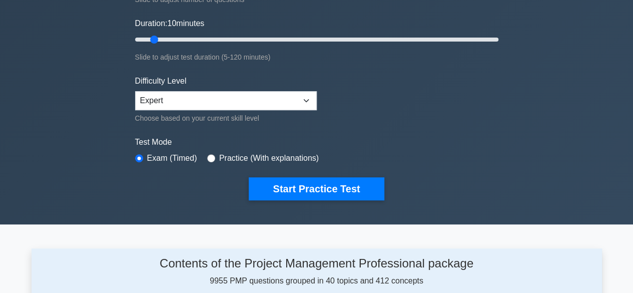
scroll to position [168, 0]
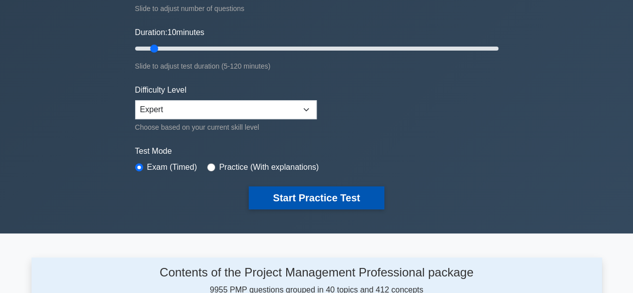
click at [277, 197] on button "Start Practice Test" at bounding box center [316, 197] width 135 height 23
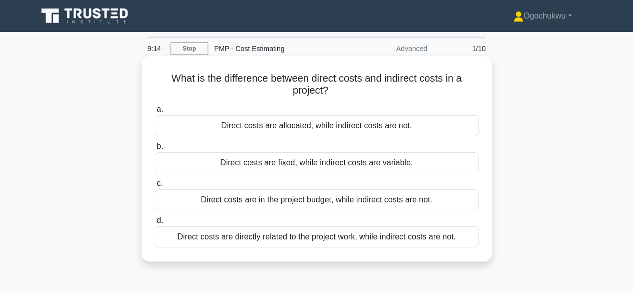
click at [371, 199] on div "Direct costs are in the project budget, while indirect costs are not." at bounding box center [317, 199] width 324 height 21
click at [155, 187] on input "c. Direct costs are in the project budget, while indirect costs are not." at bounding box center [155, 183] width 0 height 7
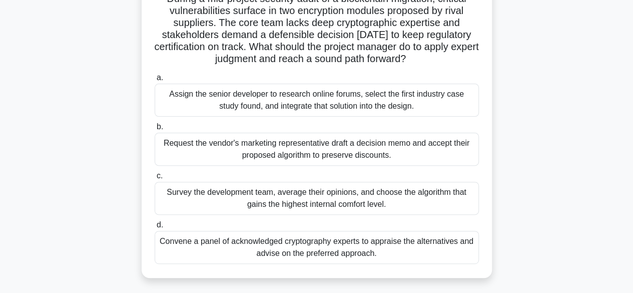
scroll to position [85, 0]
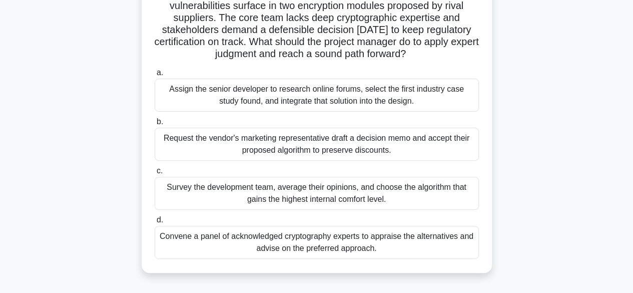
click at [300, 242] on div "Convene a panel of acknowledged cryptography experts to appraise the alternativ…" at bounding box center [317, 242] width 324 height 33
click at [155, 223] on input "d. Convene a panel of acknowledged cryptography experts to appraise the alterna…" at bounding box center [155, 220] width 0 height 7
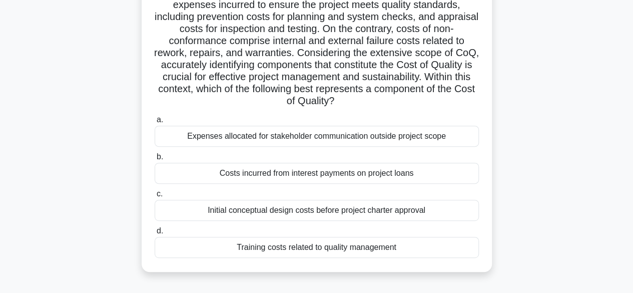
scroll to position [138, 0]
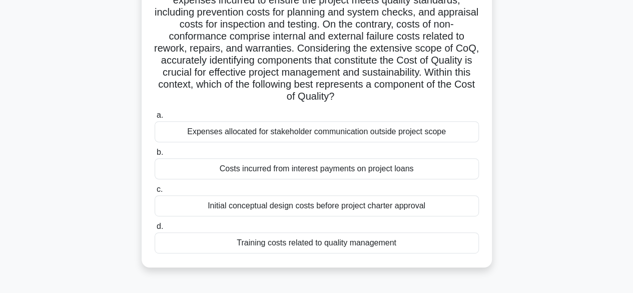
click at [334, 245] on div "Training costs related to quality management" at bounding box center [317, 242] width 324 height 21
click at [155, 230] on input "d. Training costs related to quality management" at bounding box center [155, 226] width 0 height 7
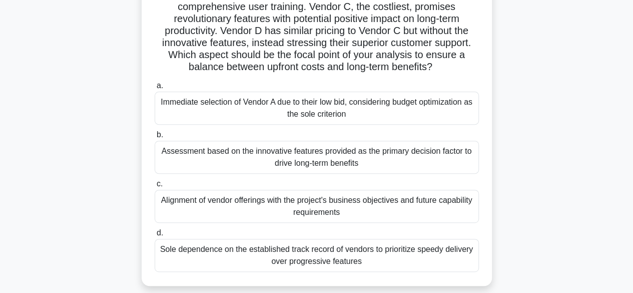
scroll to position [116, 0]
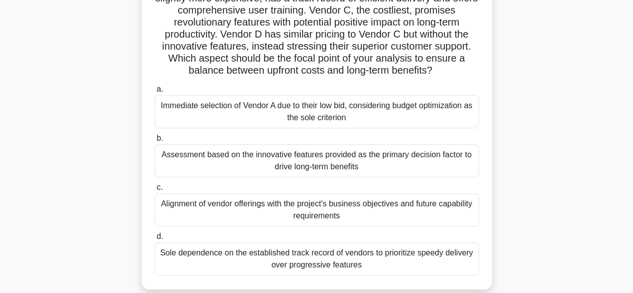
click at [259, 209] on div "Alignment of vendor offerings with the project's business objectives and future…" at bounding box center [317, 209] width 324 height 33
click at [155, 191] on input "c. Alignment of vendor offerings with the project's business objectives and fut…" at bounding box center [155, 187] width 0 height 7
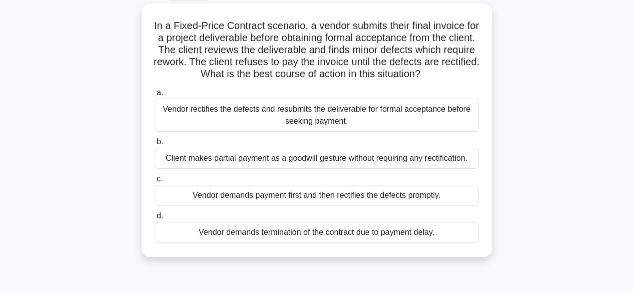
scroll to position [56, 0]
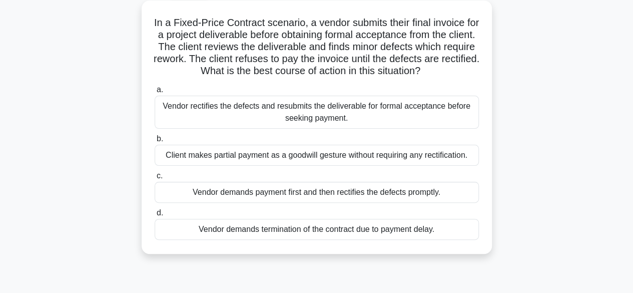
click at [327, 115] on div "Vendor rectifies the defects and resubmits the deliverable for formal acceptanc…" at bounding box center [317, 112] width 324 height 33
click at [155, 93] on input "a. Vendor rectifies the defects and resubmits the deliverable for formal accept…" at bounding box center [155, 90] width 0 height 7
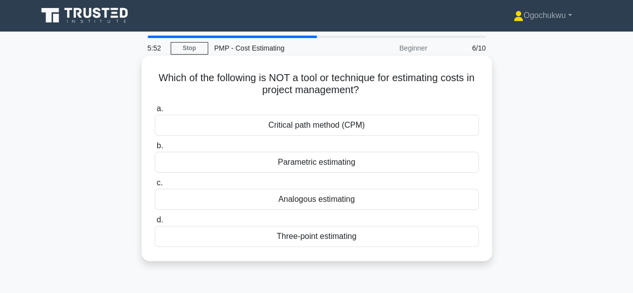
scroll to position [0, 0]
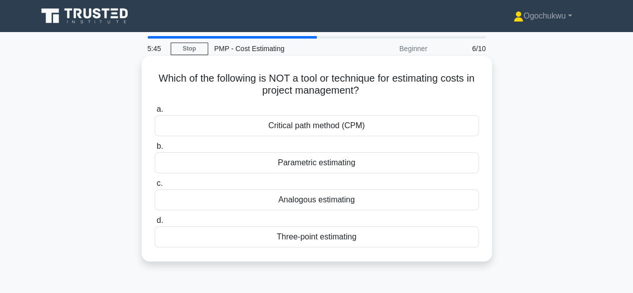
click at [335, 133] on div "Critical path method (CPM)" at bounding box center [317, 125] width 324 height 21
click at [155, 113] on input "a. Critical path method (CPM)" at bounding box center [155, 109] width 0 height 7
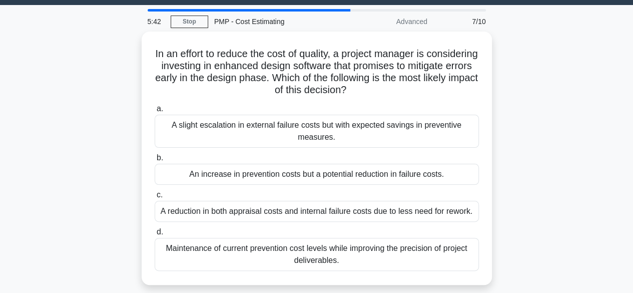
scroll to position [34, 0]
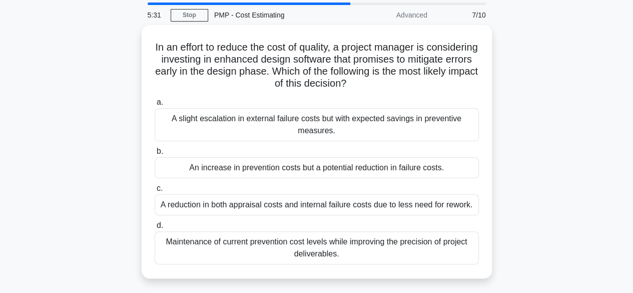
click at [631, 74] on main "5:31 Stop PMP - Cost Estimating Advanced 7/10 In an effort to reduce the cost o…" at bounding box center [316, 252] width 633 height 509
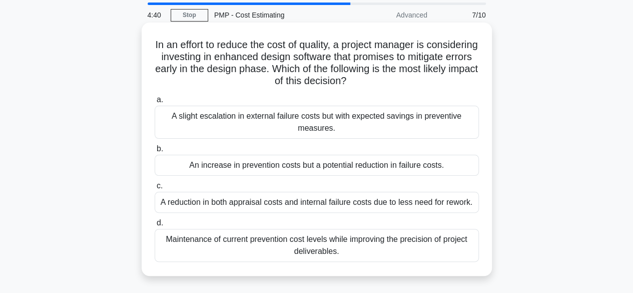
click at [261, 202] on div "A reduction in both appraisal costs and internal failure costs due to less need…" at bounding box center [317, 202] width 324 height 21
click at [155, 189] on input "c. A reduction in both appraisal costs and internal failure costs due to less n…" at bounding box center [155, 186] width 0 height 7
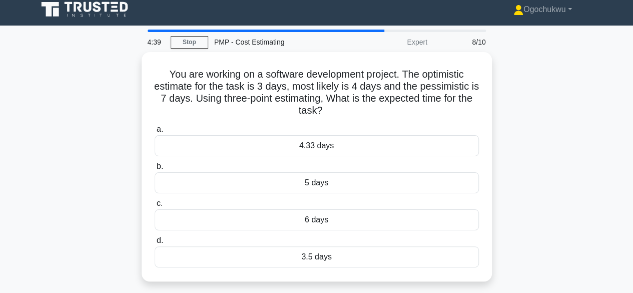
scroll to position [0, 0]
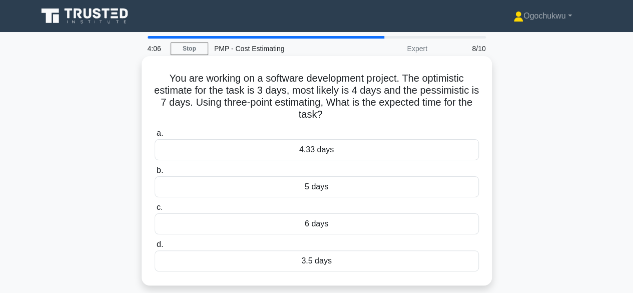
click at [311, 152] on div "4.33 days" at bounding box center [317, 149] width 324 height 21
click at [155, 137] on input "a. 4.33 days" at bounding box center [155, 133] width 0 height 7
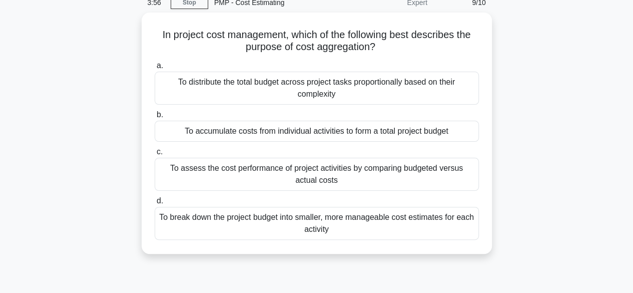
scroll to position [47, 0]
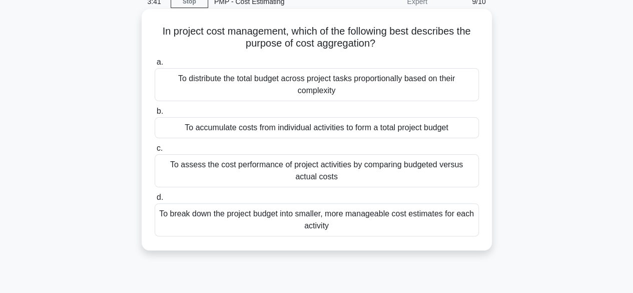
click at [380, 128] on div "To accumulate costs from individual activities to form a total project budget" at bounding box center [317, 127] width 324 height 21
click at [155, 115] on input "b. To accumulate costs from individual activities to form a total project budget" at bounding box center [155, 111] width 0 height 7
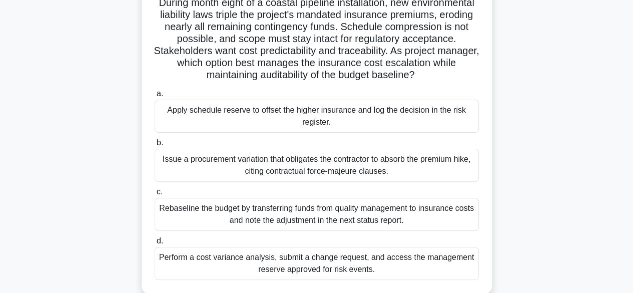
scroll to position [79, 0]
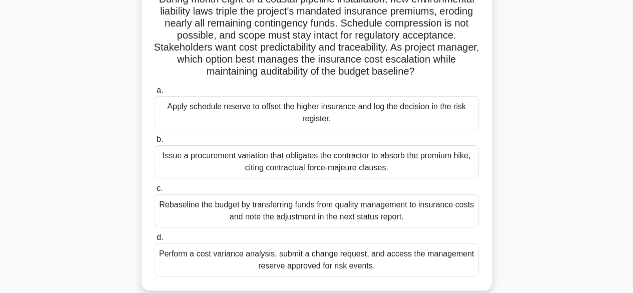
click at [348, 257] on div "Perform a cost variance analysis, submit a change request, and access the manag…" at bounding box center [317, 259] width 324 height 33
click at [155, 241] on input "d. Perform a cost variance analysis, submit a change request, and access the ma…" at bounding box center [155, 237] width 0 height 7
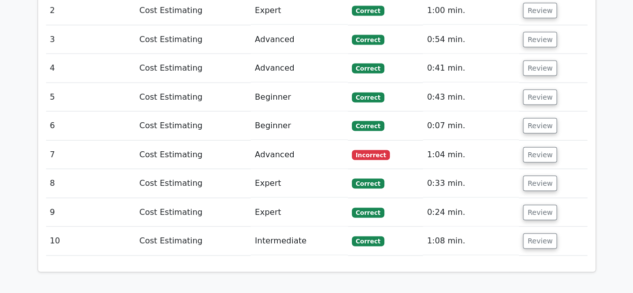
scroll to position [988, 0]
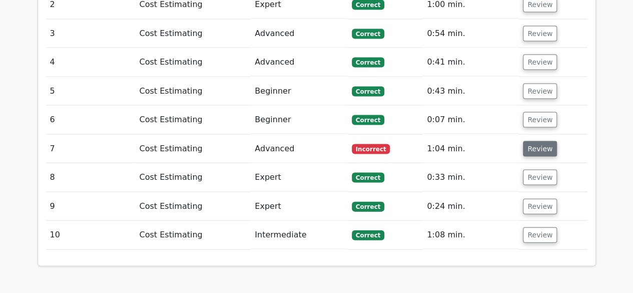
click at [531, 141] on button "Review" at bounding box center [540, 149] width 34 height 16
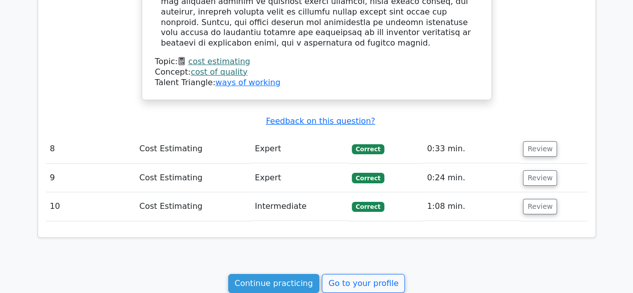
scroll to position [0, 0]
